Goal: Transaction & Acquisition: Purchase product/service

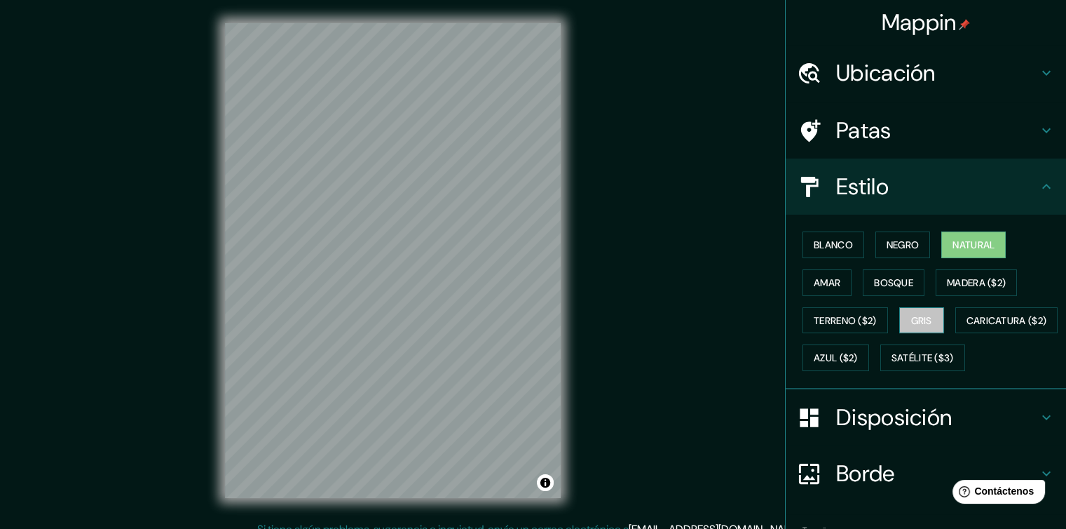
click at [911, 314] on font "Gris" at bounding box center [921, 320] width 21 height 13
click at [976, 247] on font "Natural" at bounding box center [974, 244] width 42 height 13
click at [889, 432] on font "Disposición" at bounding box center [894, 416] width 116 height 29
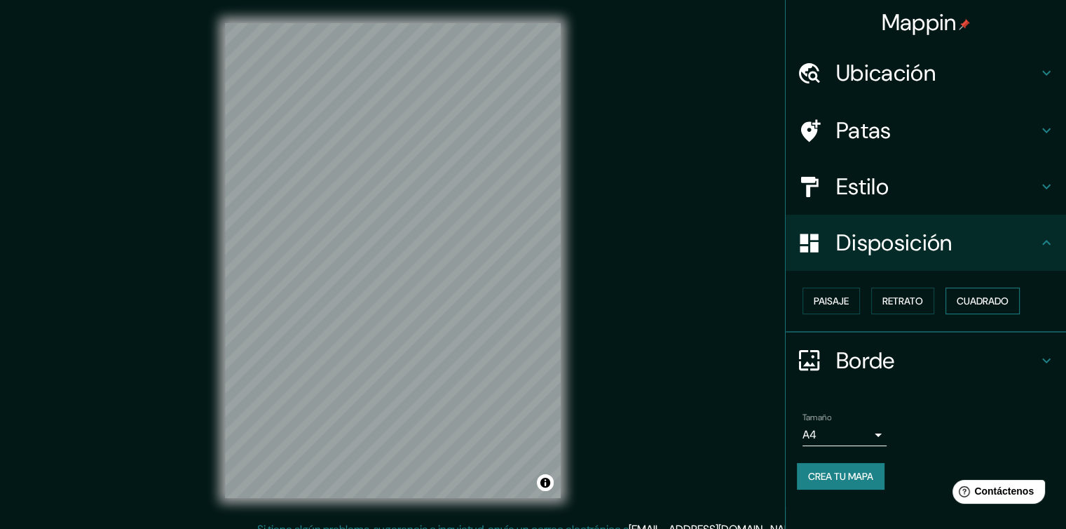
click at [994, 304] on font "Cuadrado" at bounding box center [983, 300] width 52 height 13
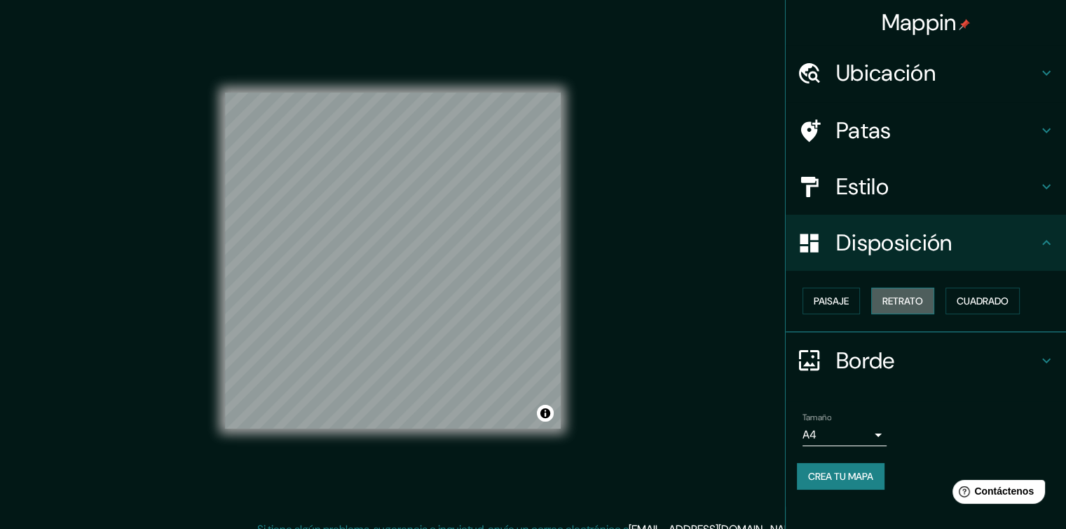
click at [911, 298] on font "Retrato" at bounding box center [903, 300] width 41 height 13
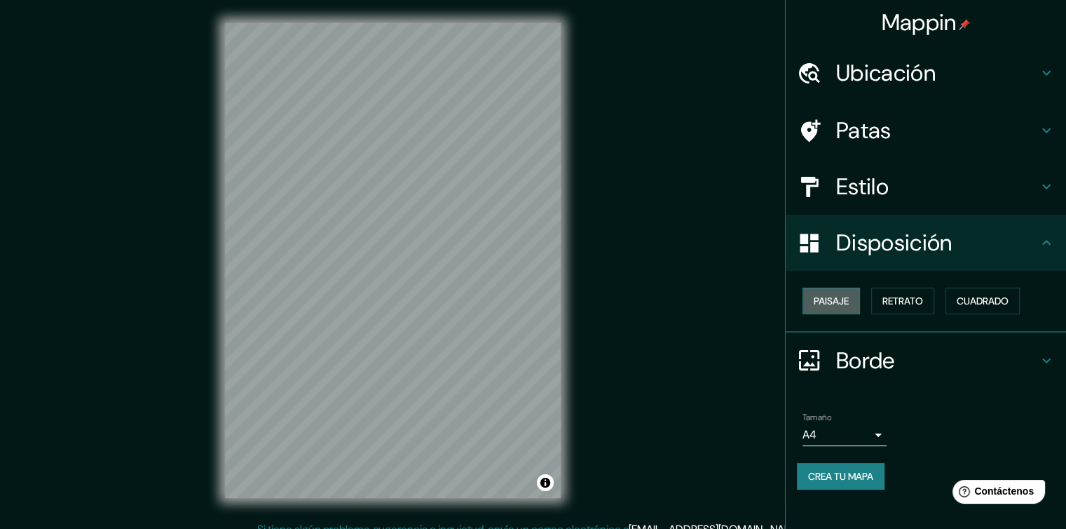
click at [847, 298] on font "Paisaje" at bounding box center [831, 300] width 35 height 13
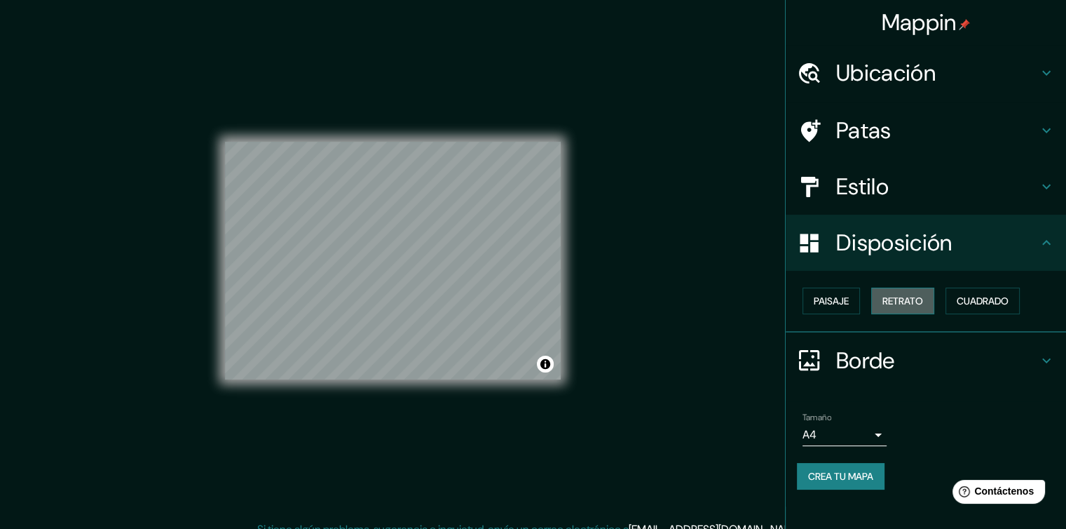
click at [922, 303] on font "Retrato" at bounding box center [903, 300] width 41 height 13
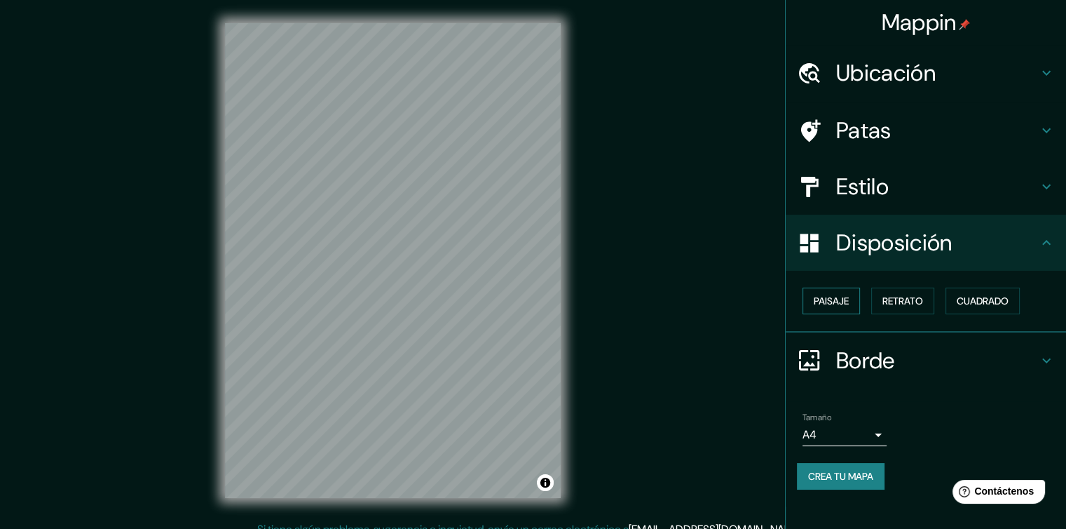
click at [844, 306] on font "Paisaje" at bounding box center [831, 300] width 35 height 13
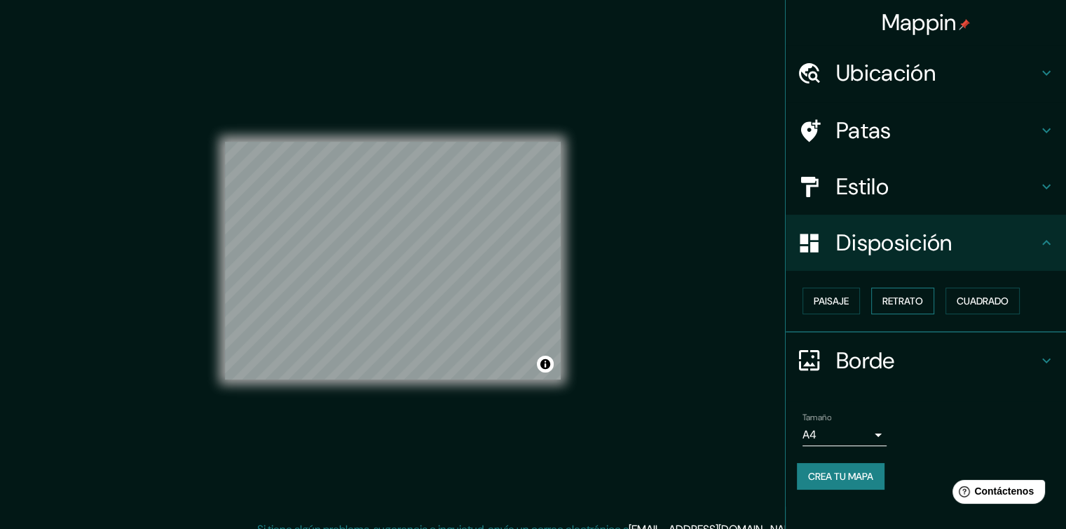
click at [907, 302] on font "Retrato" at bounding box center [903, 300] width 41 height 13
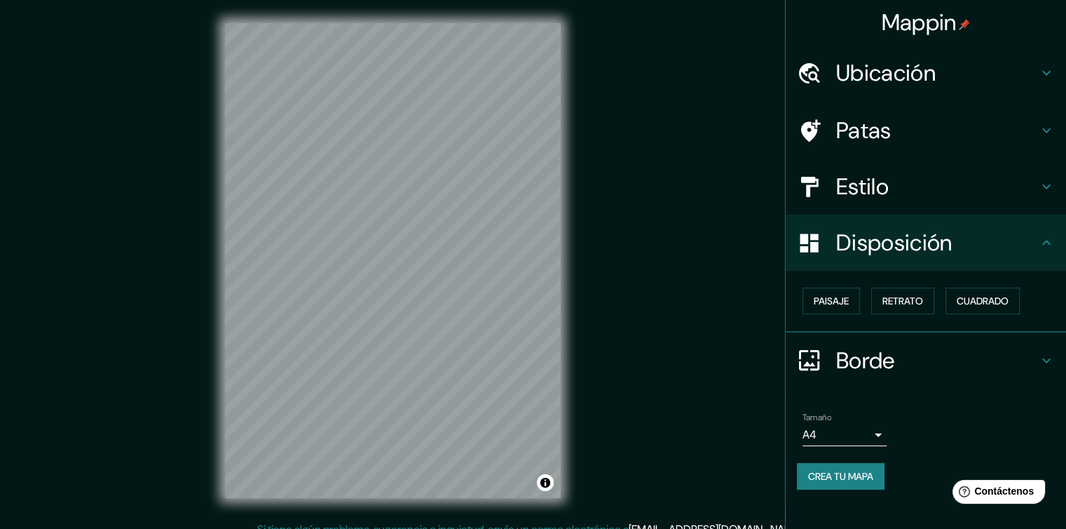
click at [900, 363] on h4 "Borde" at bounding box center [937, 360] width 202 height 28
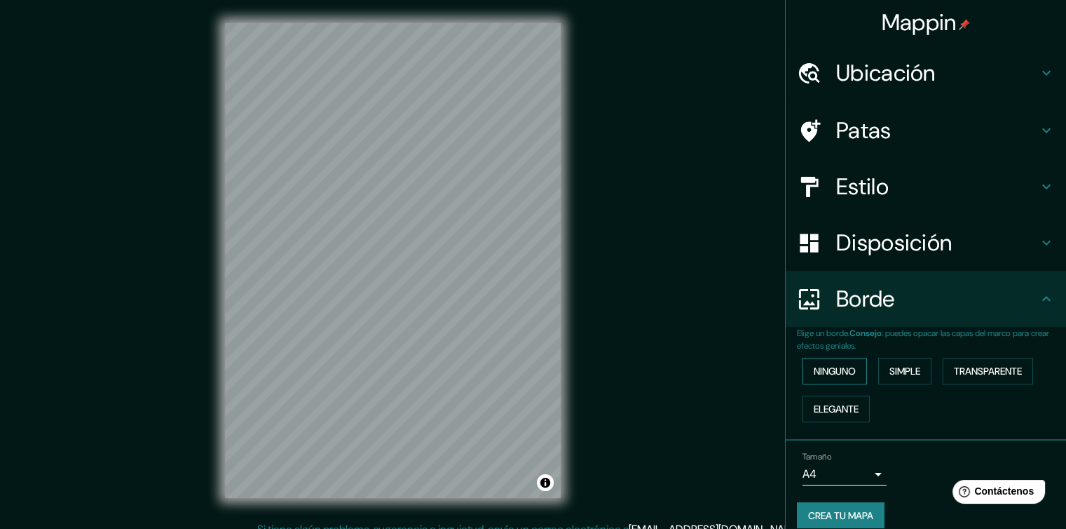
click at [843, 368] on font "Ninguno" at bounding box center [835, 371] width 42 height 13
click at [919, 370] on button "Simple" at bounding box center [904, 370] width 53 height 27
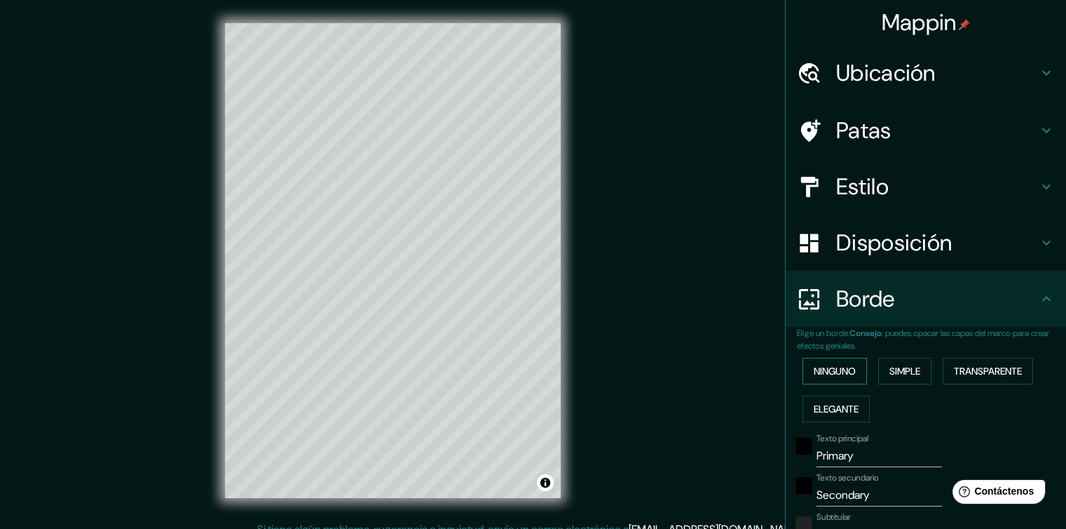
click at [819, 375] on font "Ninguno" at bounding box center [835, 371] width 42 height 13
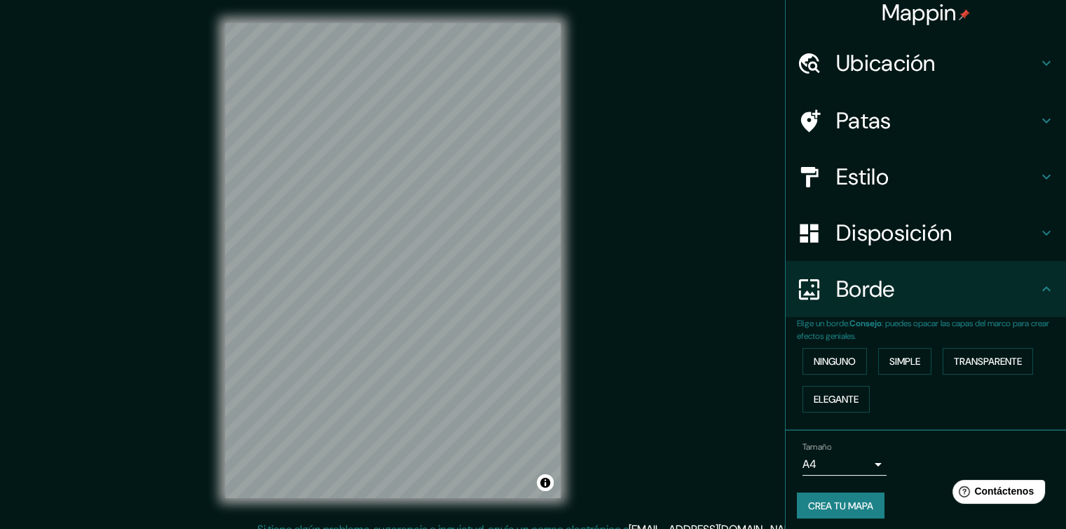
scroll to position [15, 0]
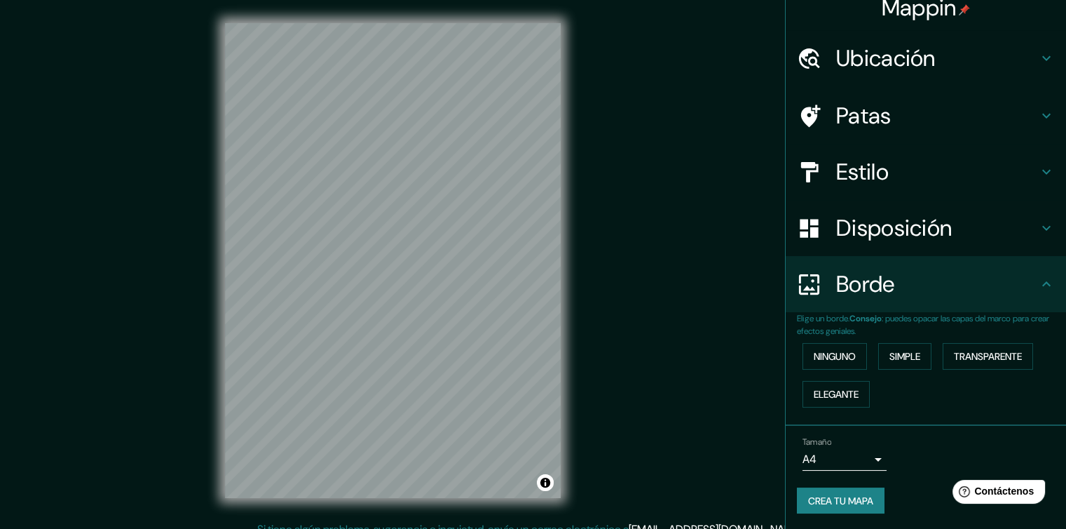
click at [845, 461] on body "Mappin Ubicación [GEOGRAPHIC_DATA], [GEOGRAPHIC_DATA], [GEOGRAPHIC_DATA], [GEOG…" at bounding box center [533, 264] width 1066 height 529
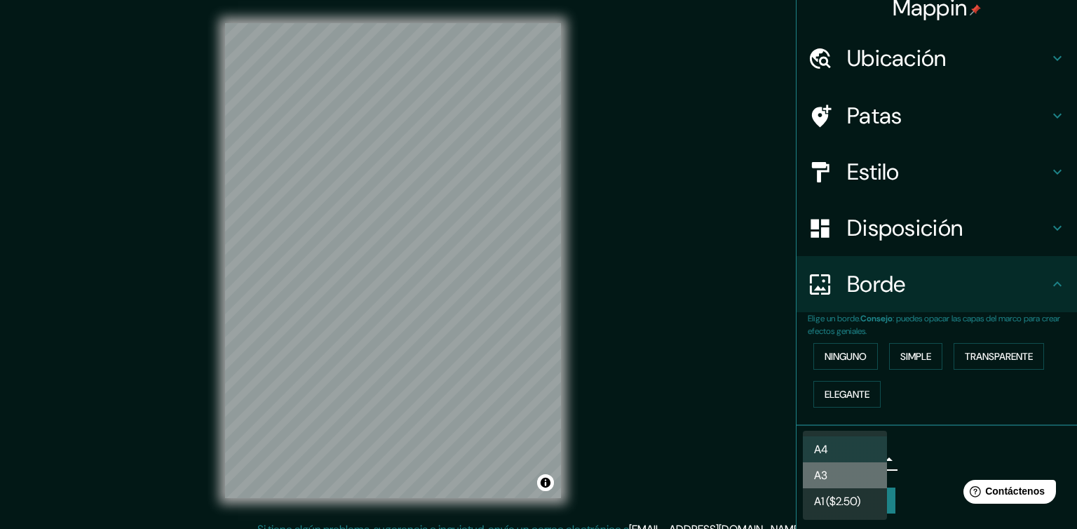
click at [854, 480] on li "A3" at bounding box center [845, 475] width 84 height 26
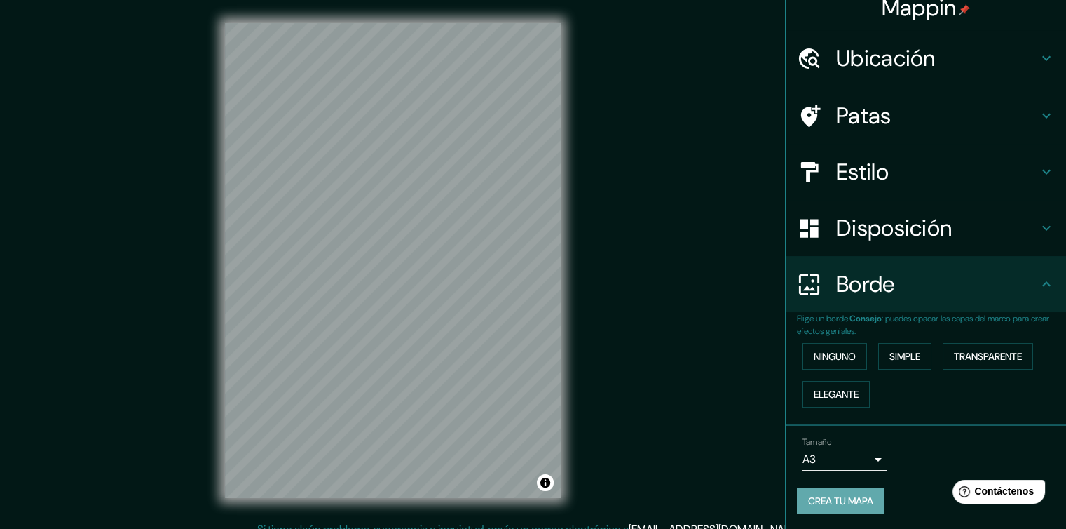
click at [822, 496] on font "Crea tu mapa" at bounding box center [840, 500] width 65 height 13
click at [841, 496] on font "Crea tu mapa" at bounding box center [840, 500] width 65 height 13
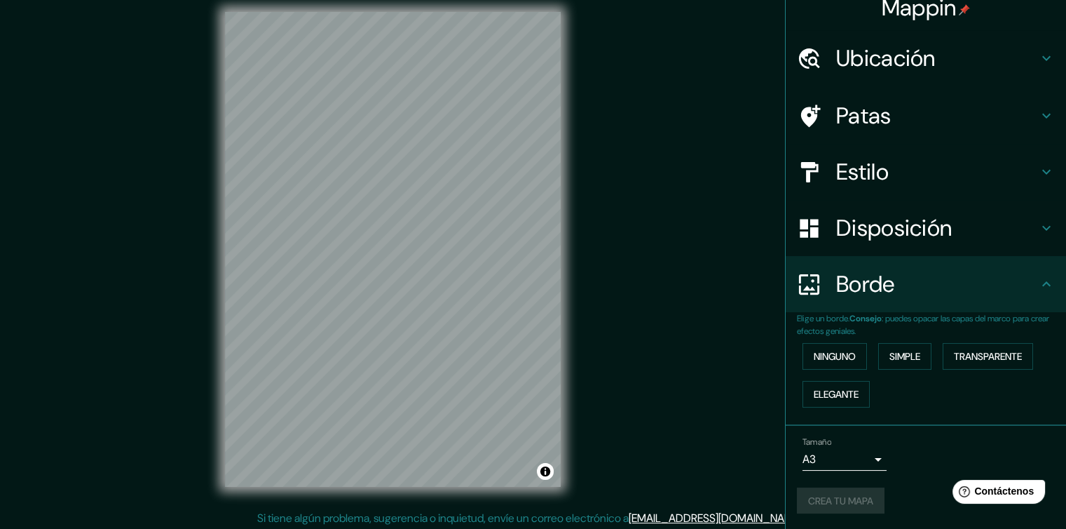
scroll to position [14, 0]
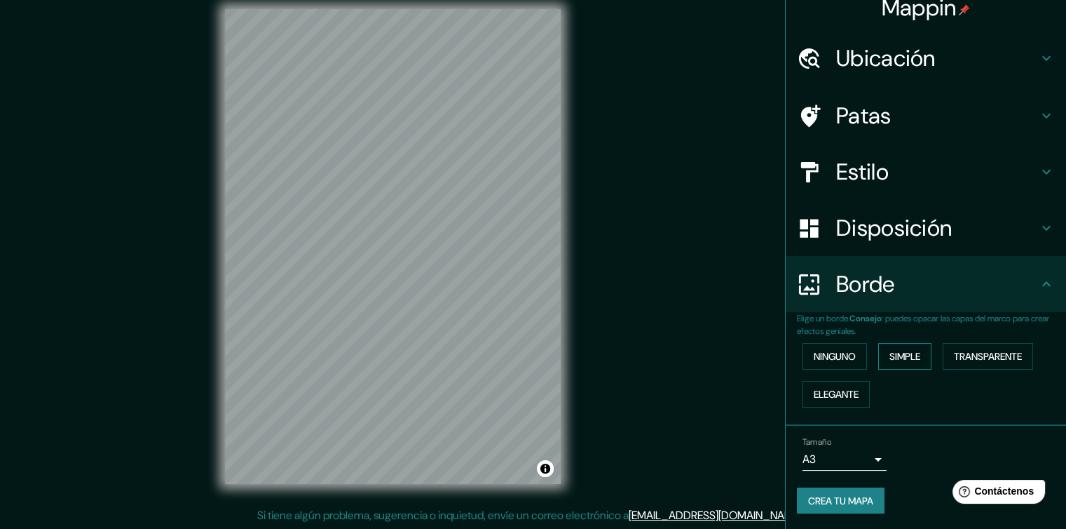
click at [911, 353] on font "Simple" at bounding box center [905, 356] width 31 height 13
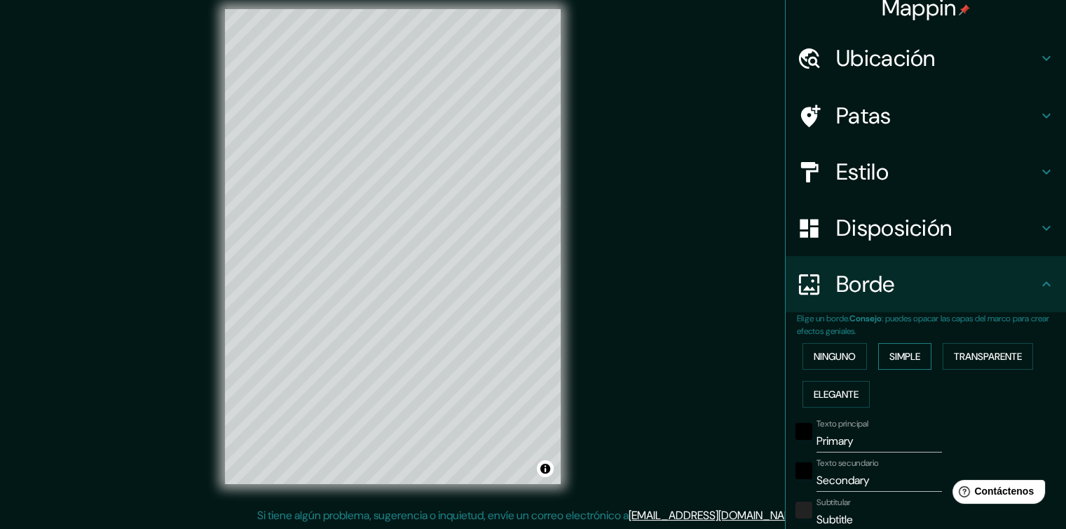
click at [911, 355] on font "Simple" at bounding box center [905, 356] width 31 height 13
type input "192"
type input "38"
click at [840, 353] on font "Ninguno" at bounding box center [835, 356] width 42 height 13
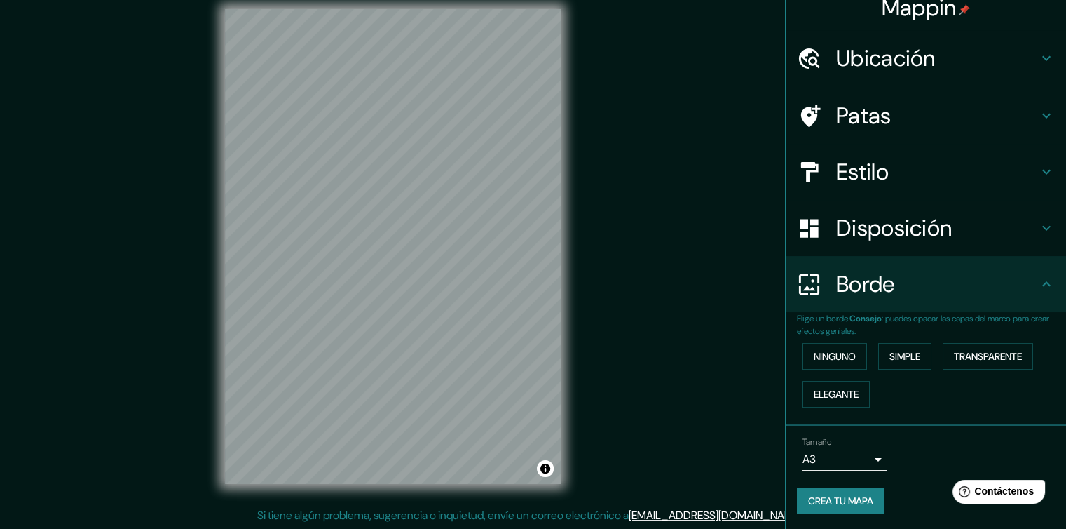
click at [915, 229] on font "Disposición" at bounding box center [894, 227] width 116 height 29
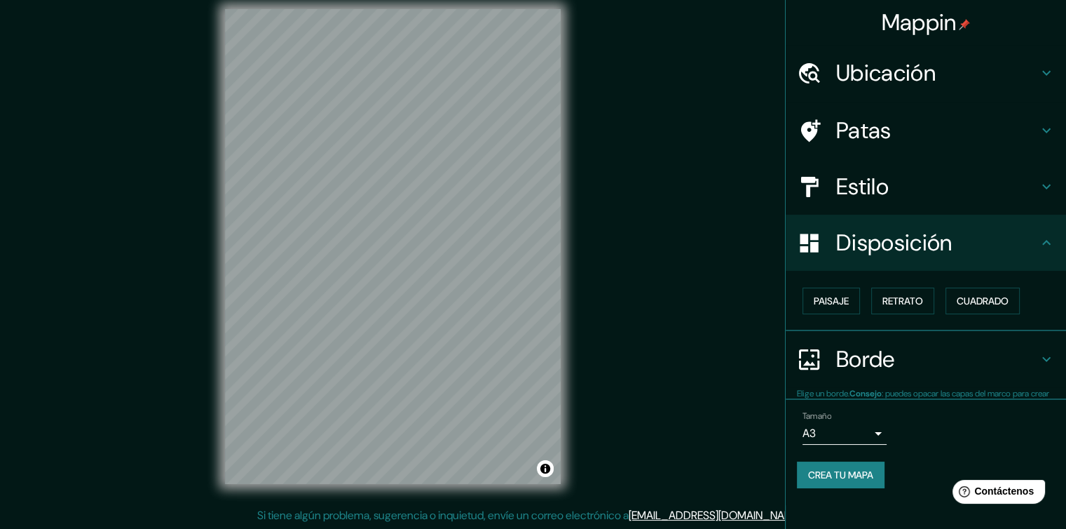
scroll to position [0, 0]
click at [911, 304] on font "Retrato" at bounding box center [903, 300] width 41 height 13
click at [967, 298] on font "Cuadrado" at bounding box center [983, 300] width 52 height 13
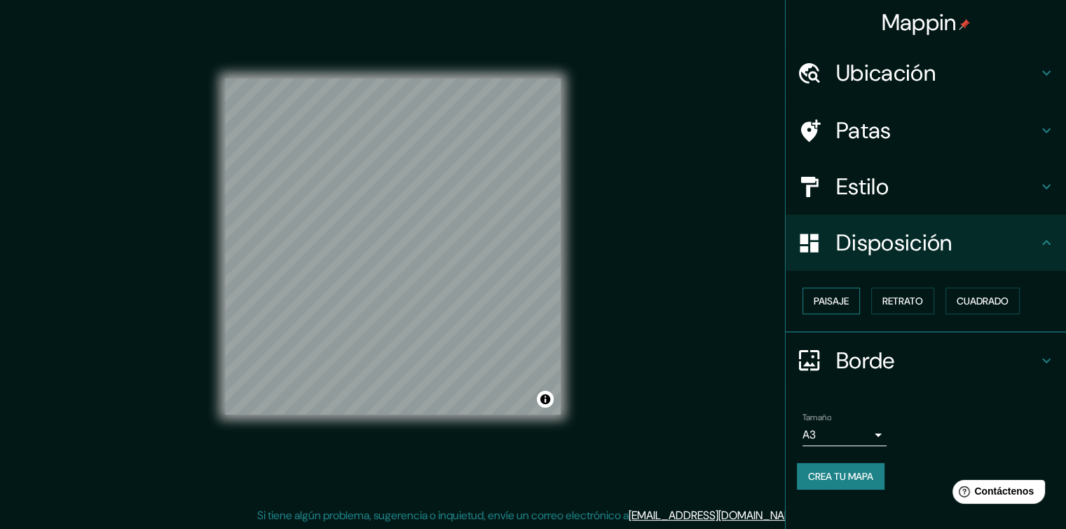
click at [824, 295] on font "Paisaje" at bounding box center [831, 300] width 35 height 13
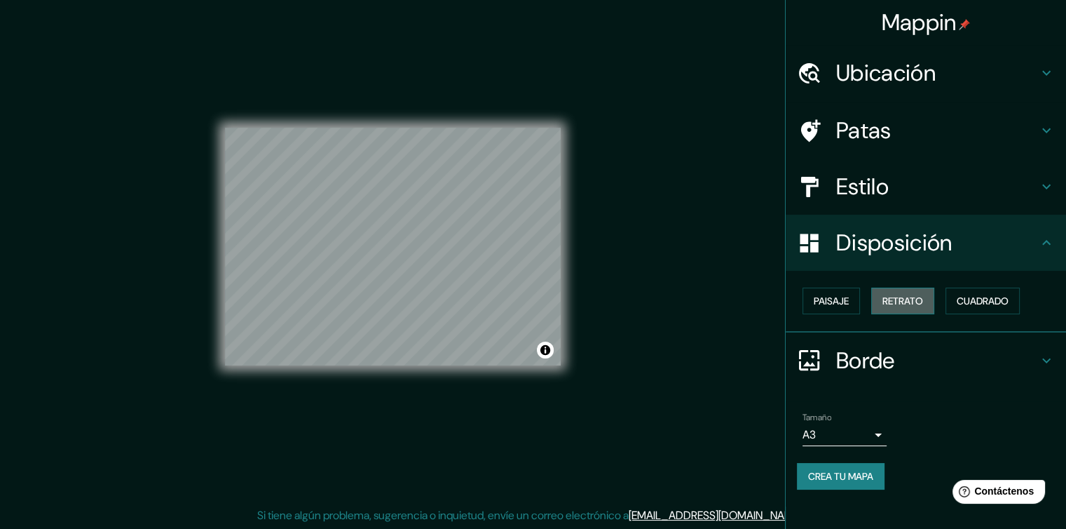
click at [906, 299] on font "Retrato" at bounding box center [903, 300] width 41 height 13
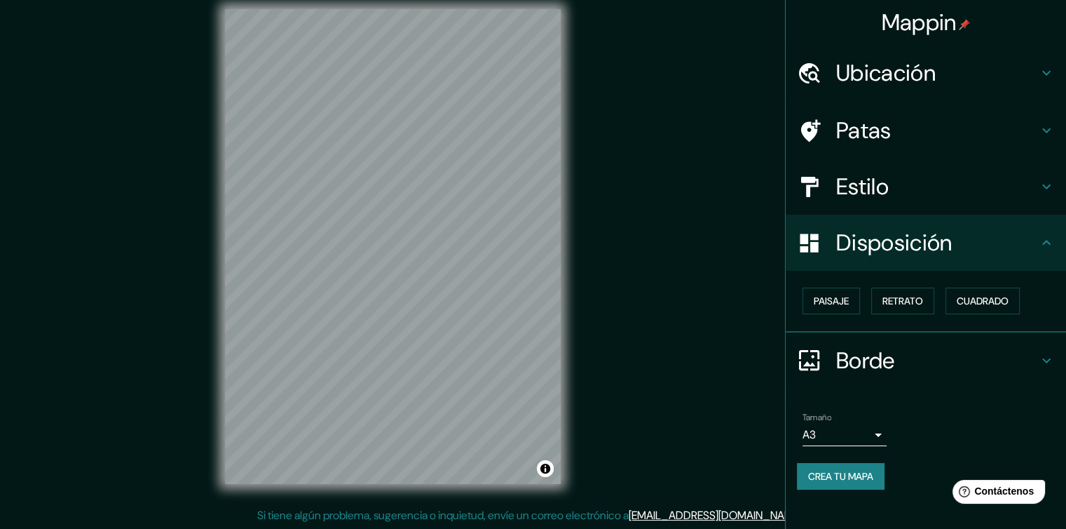
click at [654, 245] on div "Mappin Ubicación [GEOGRAPHIC_DATA], [GEOGRAPHIC_DATA], [GEOGRAPHIC_DATA], [GEOG…" at bounding box center [533, 257] width 1066 height 543
